Goal: Task Accomplishment & Management: Manage account settings

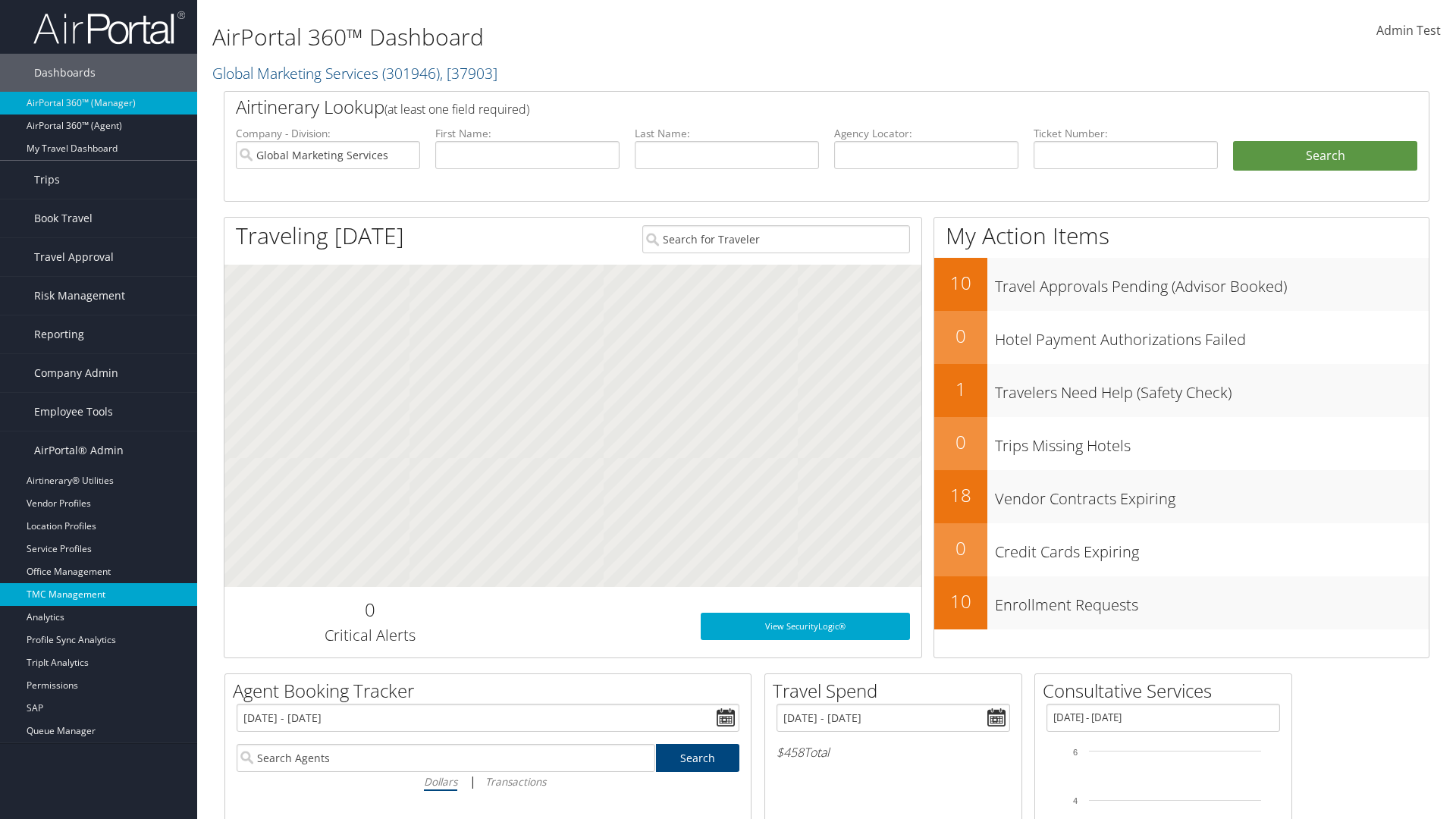
click at [99, 595] on link "TMC Management" at bounding box center [99, 595] width 197 height 23
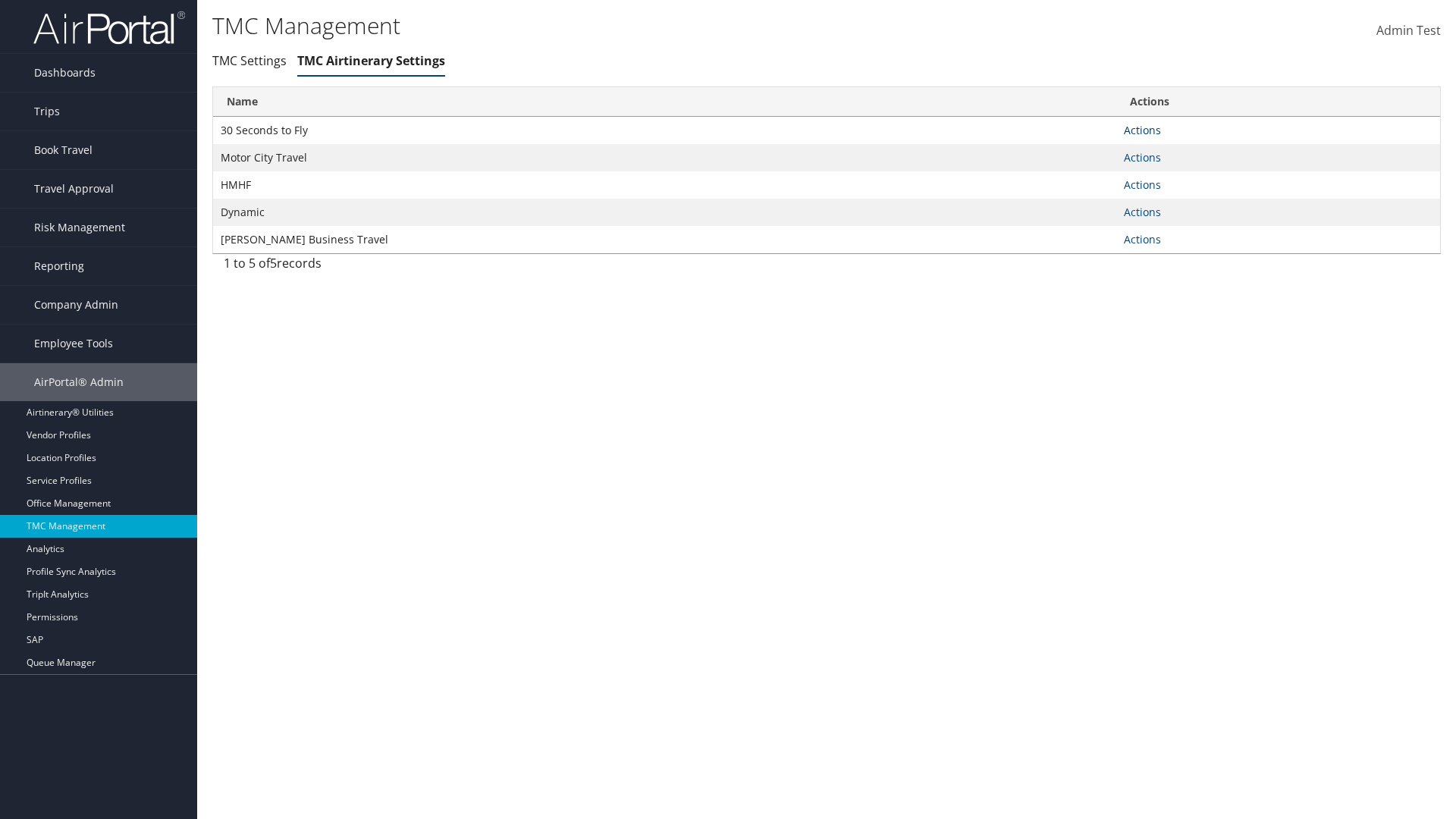
click at [1142, 129] on link "Actions" at bounding box center [1143, 130] width 37 height 14
click at [0, 0] on link "Manage General notes" at bounding box center [0, 0] width 0 height 0
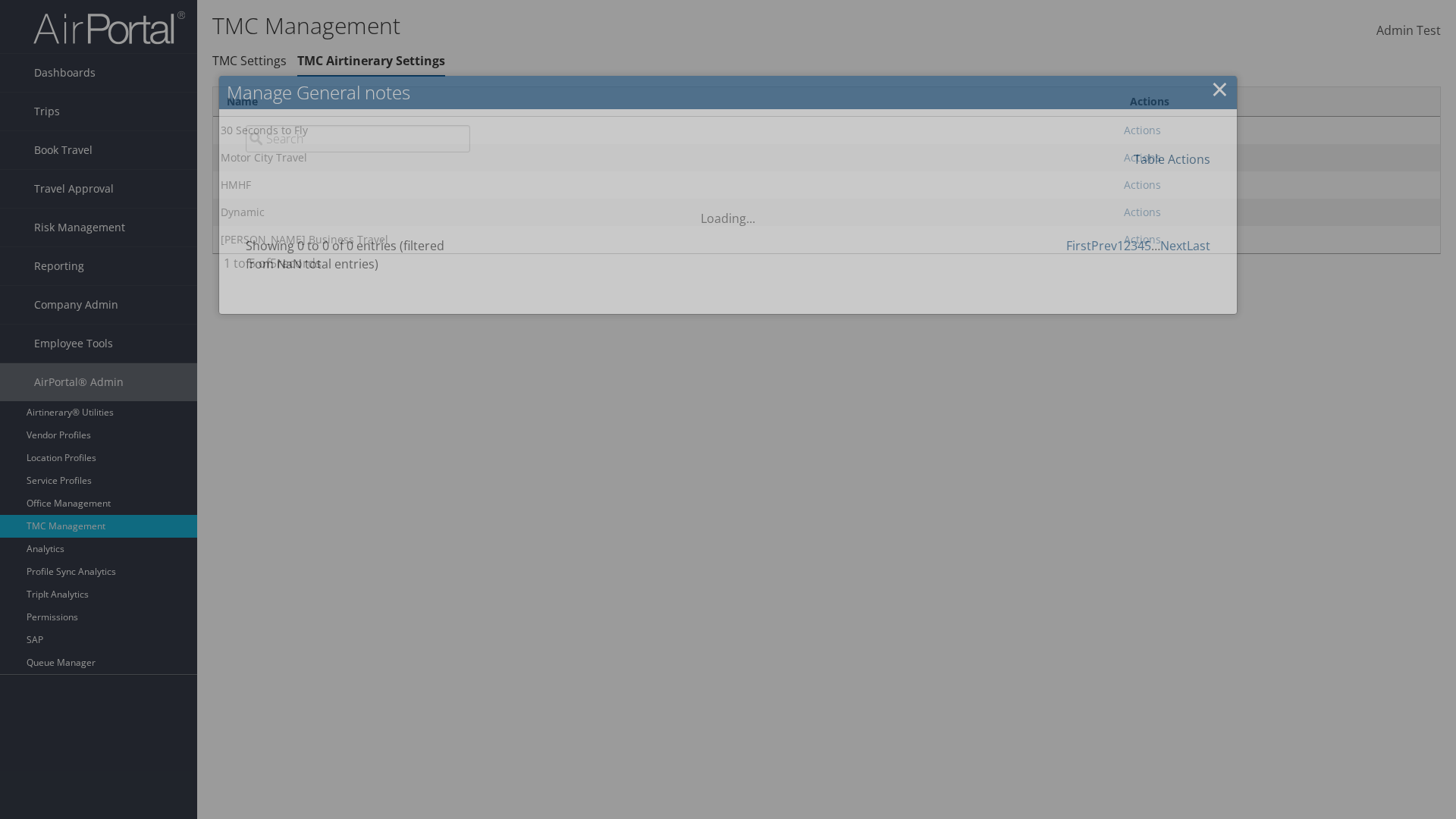
click at [1172, 158] on link "Table Actions" at bounding box center [1172, 159] width 77 height 17
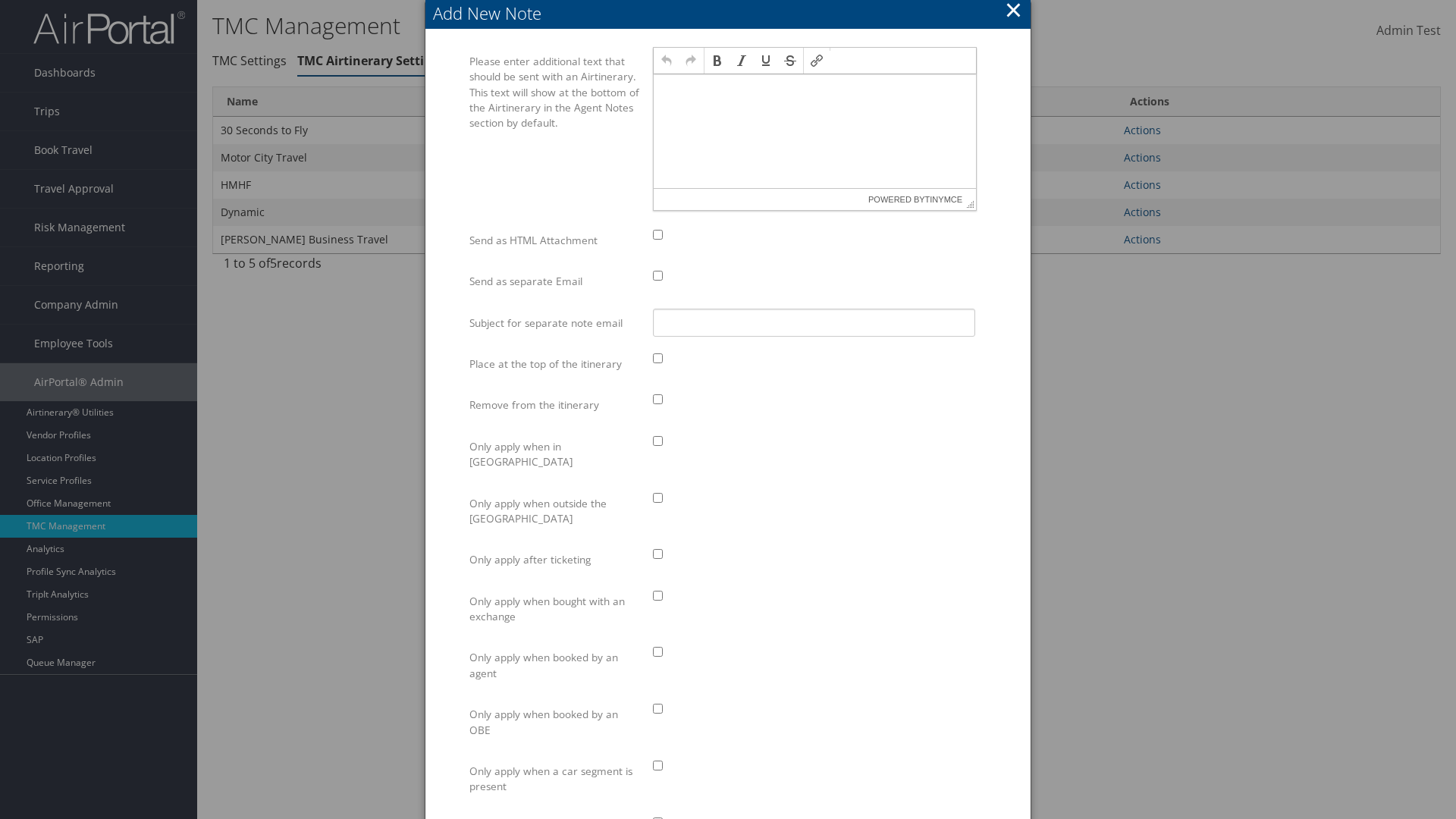
click at [815, 88] on p at bounding box center [815, 89] width 311 height 12
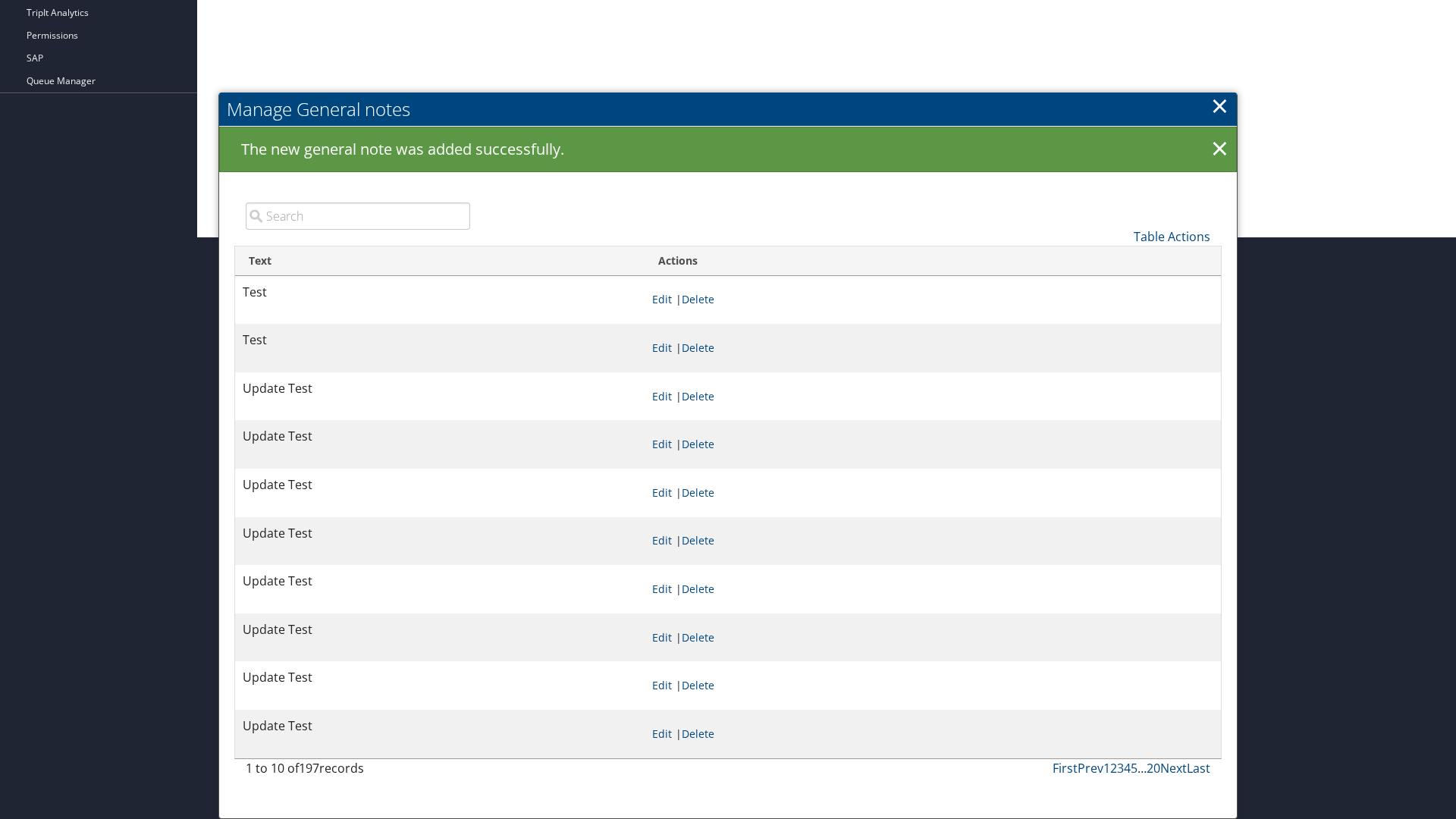
scroll to position [581, 0]
type input "Test"
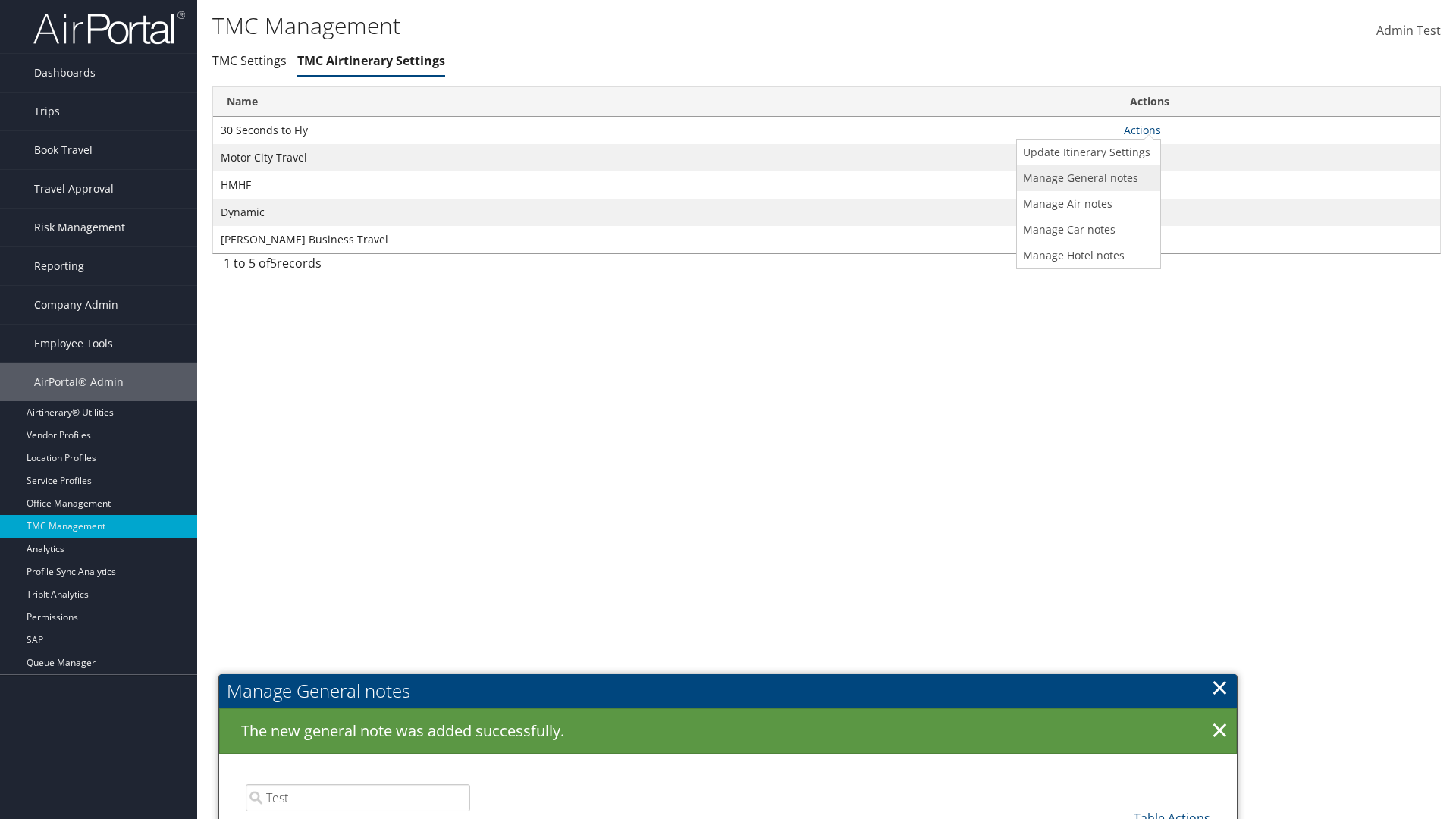
click at [1087, 178] on link "Manage General notes" at bounding box center [1087, 178] width 140 height 26
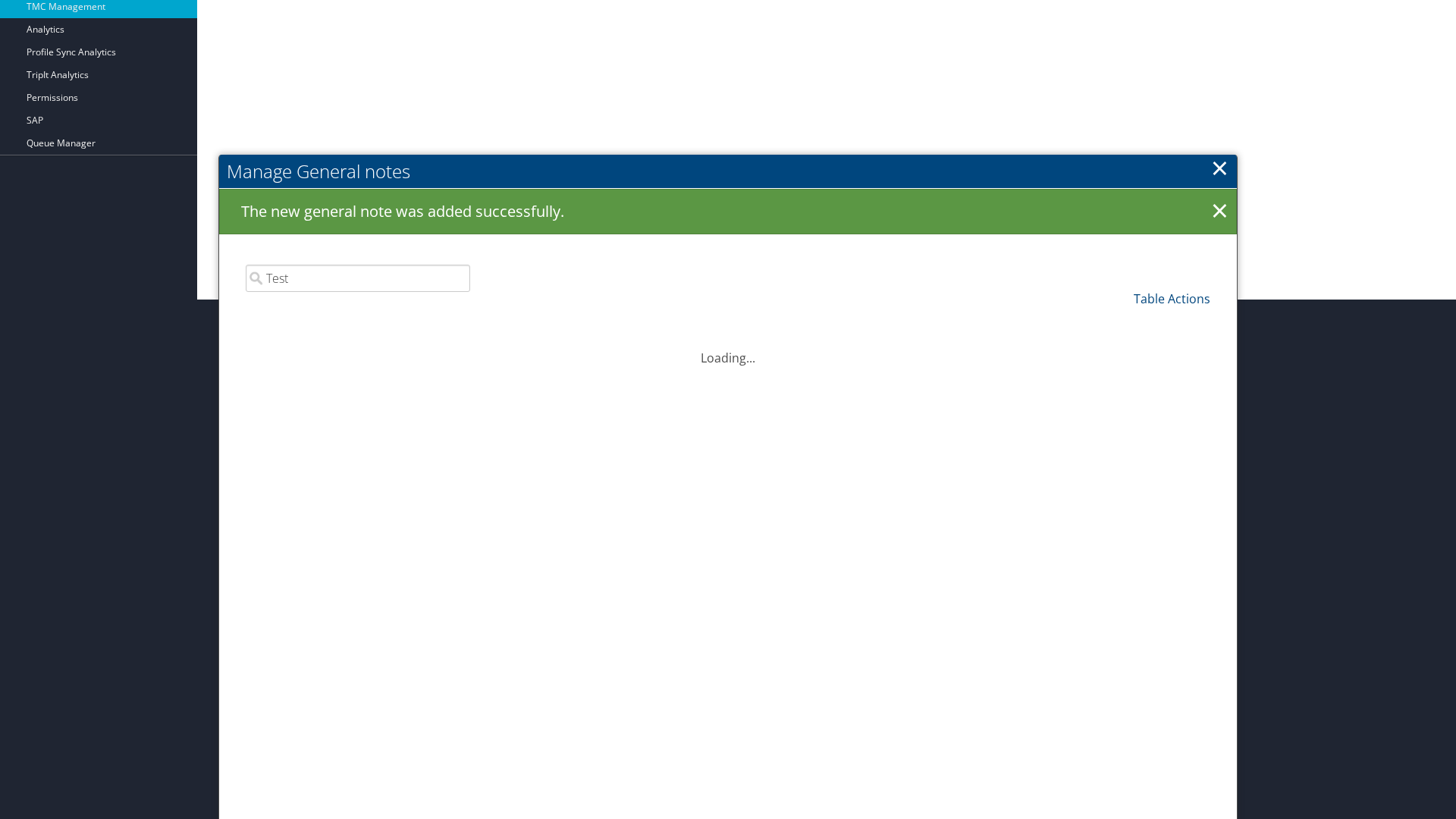
scroll to position [581, 0]
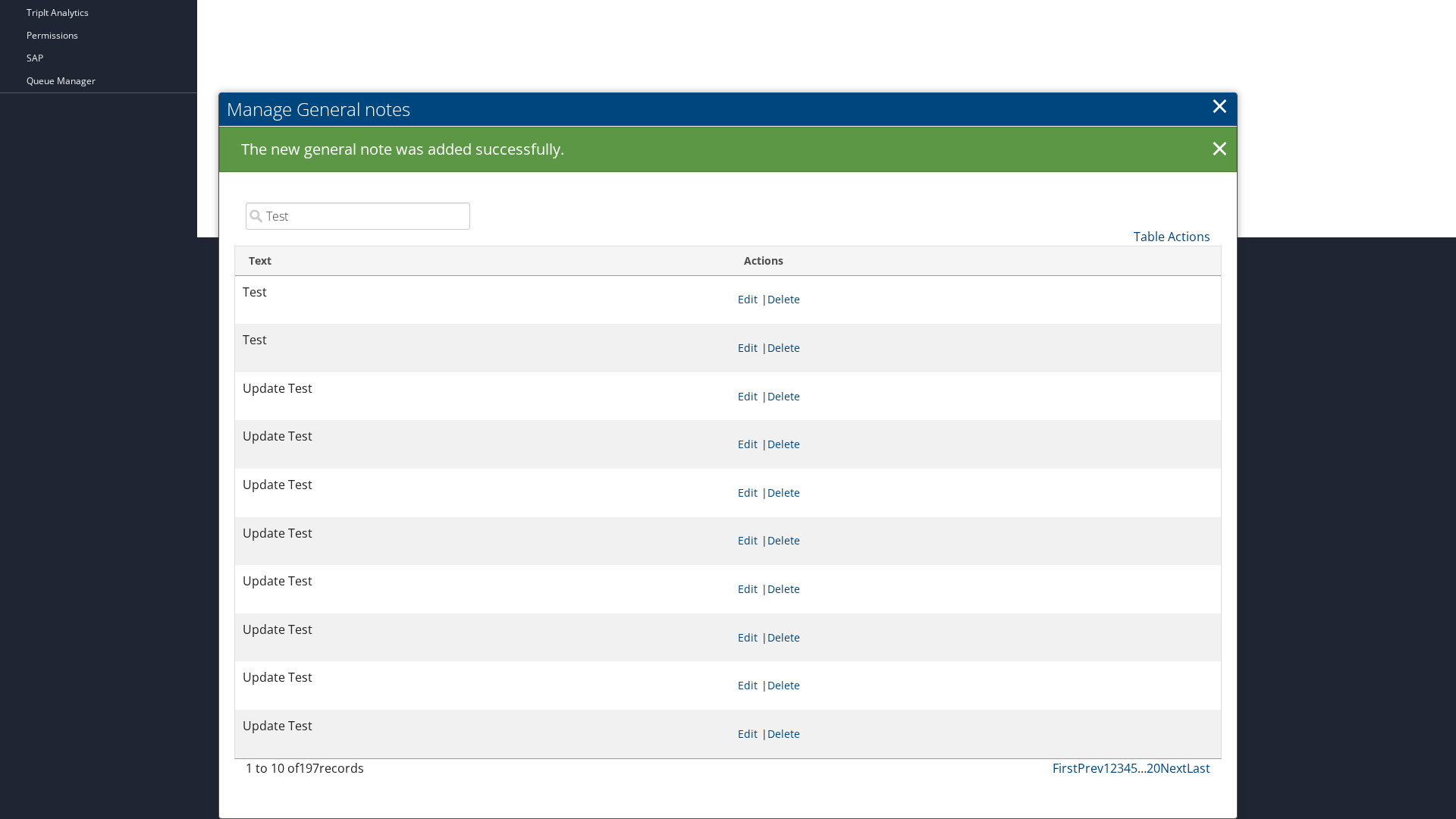
click at [747, 347] on link "Edit" at bounding box center [748, 347] width 19 height 14
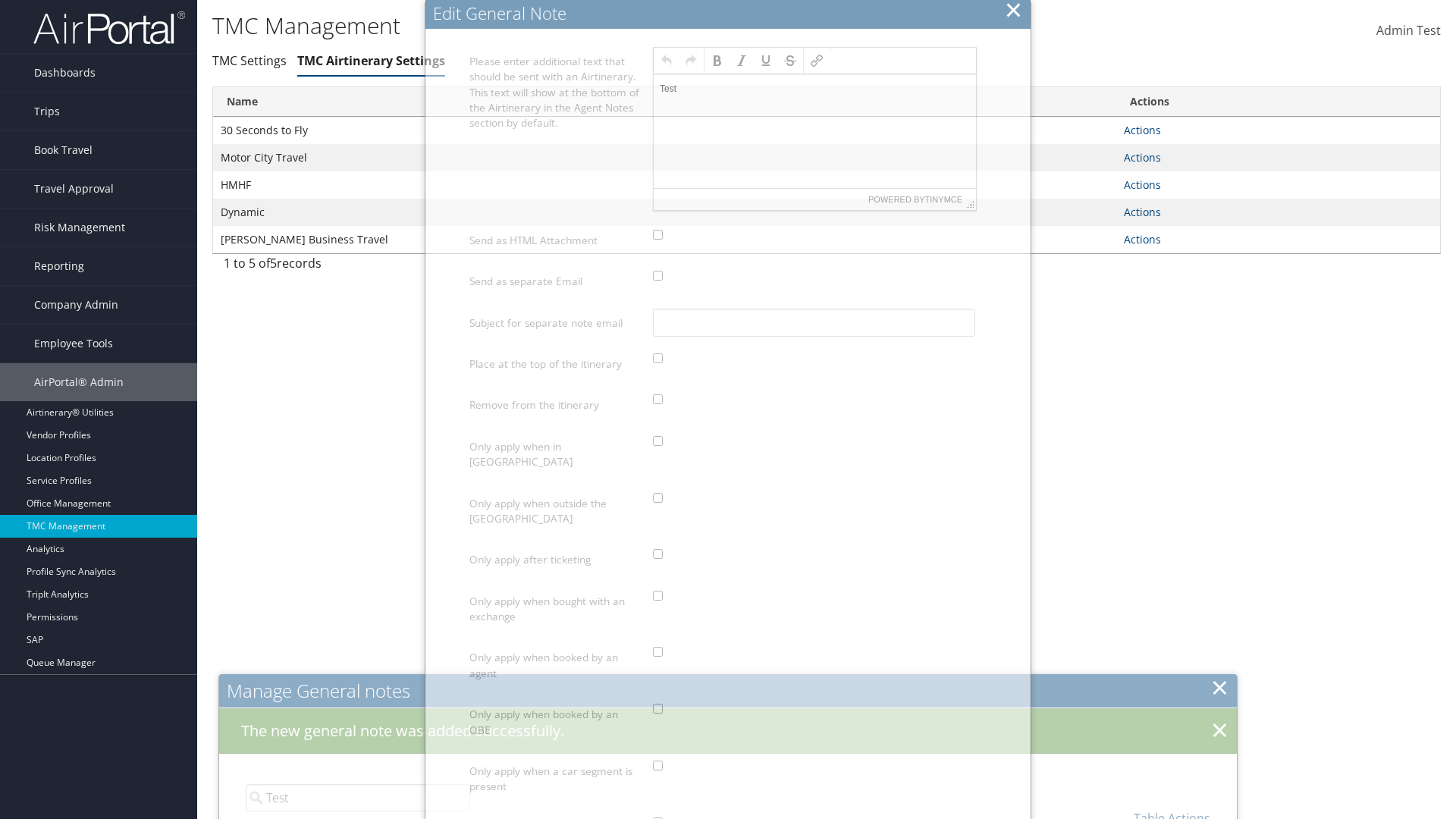
scroll to position [0, 0]
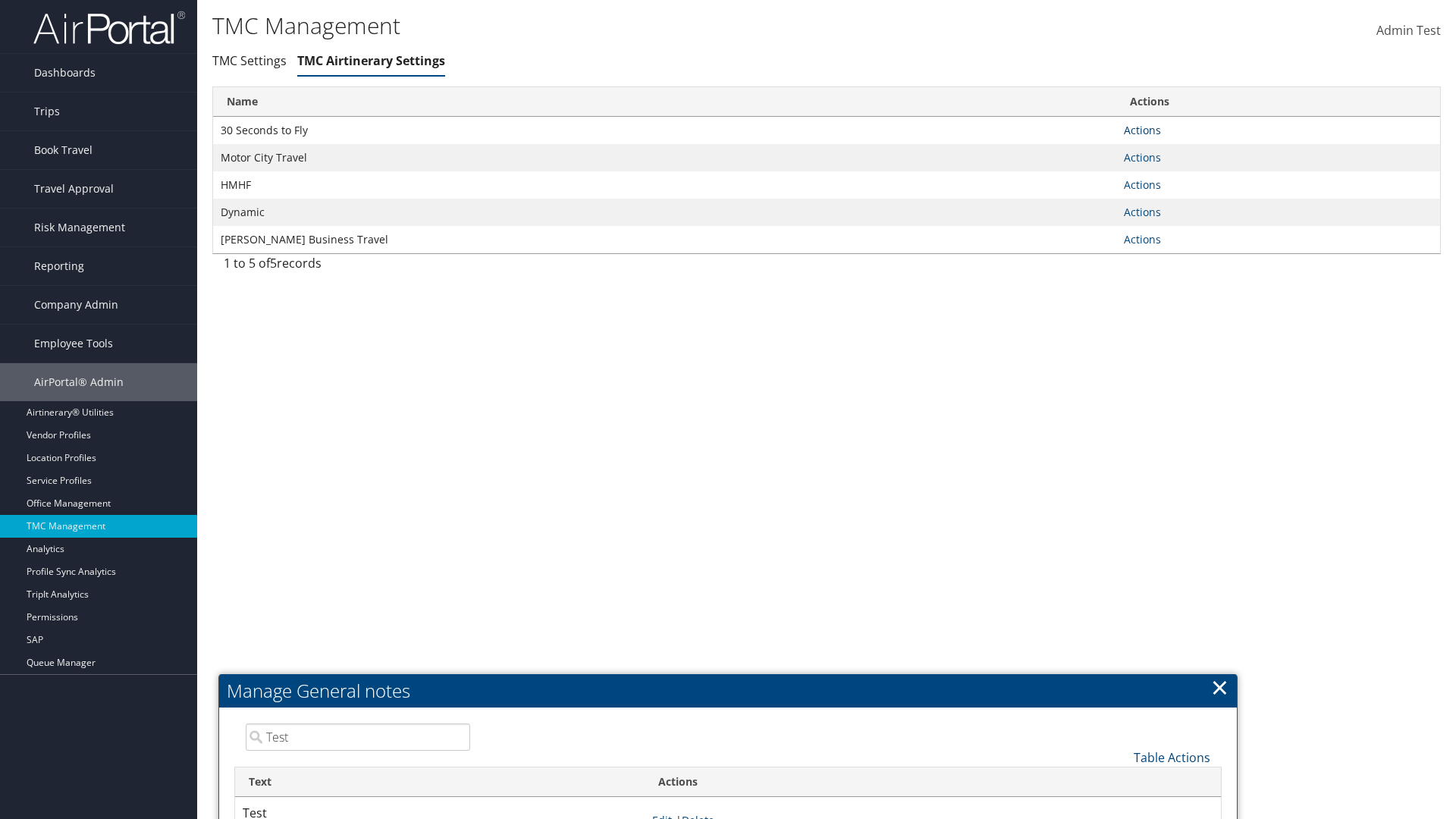
click at [1142, 129] on link "Actions" at bounding box center [1143, 130] width 37 height 14
click at [0, 0] on link "Manage General notes" at bounding box center [0, 0] width 0 height 0
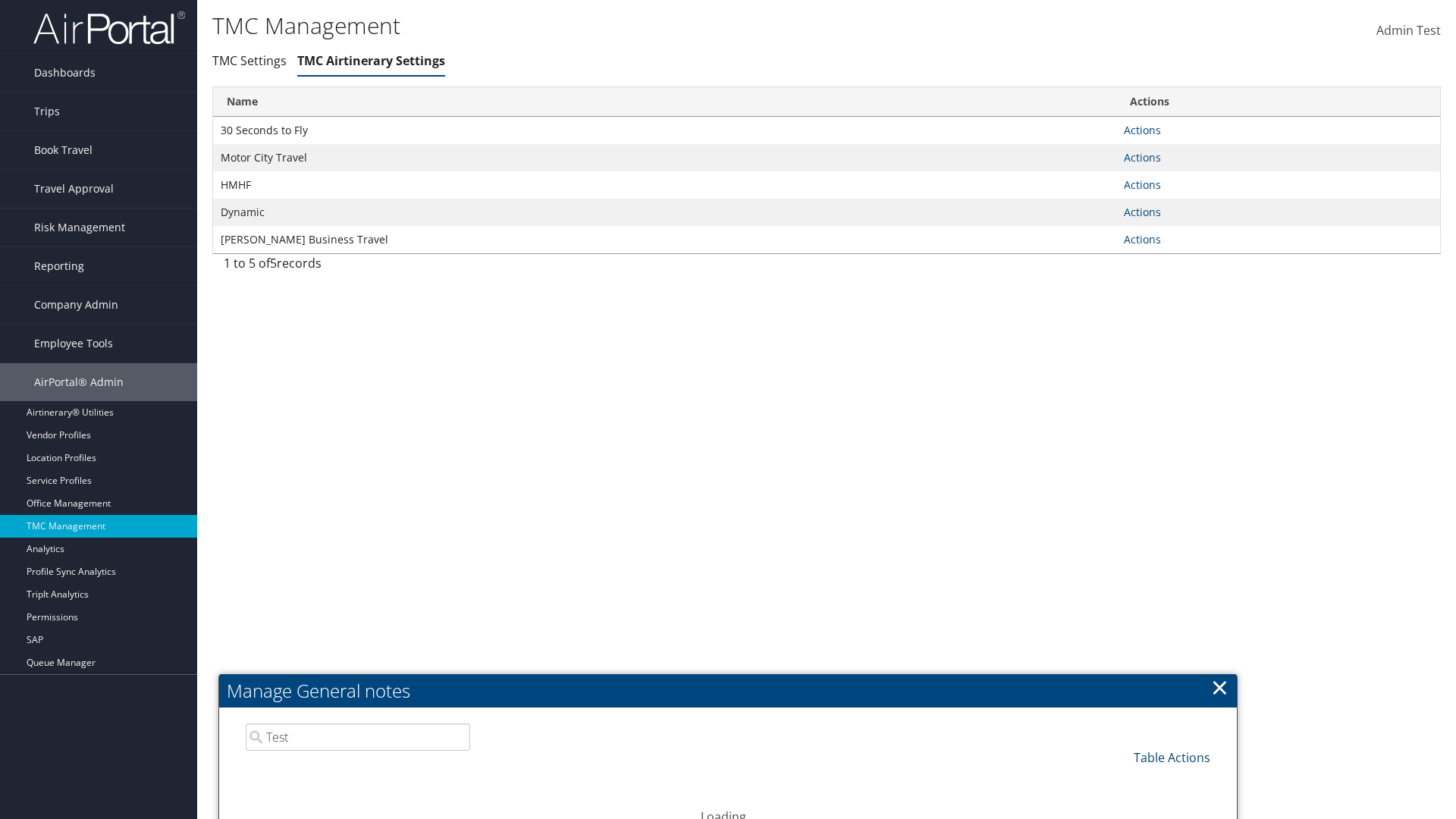
scroll to position [459, 0]
